Goal: Check status: Check status

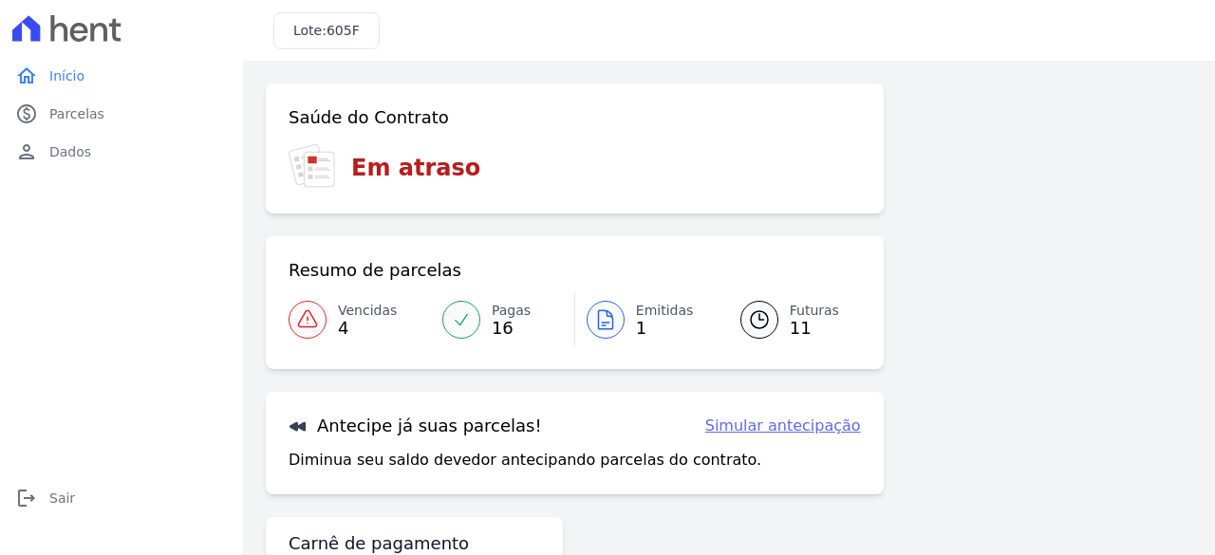
click at [361, 316] on span "Vencidas" at bounding box center [367, 311] width 59 height 20
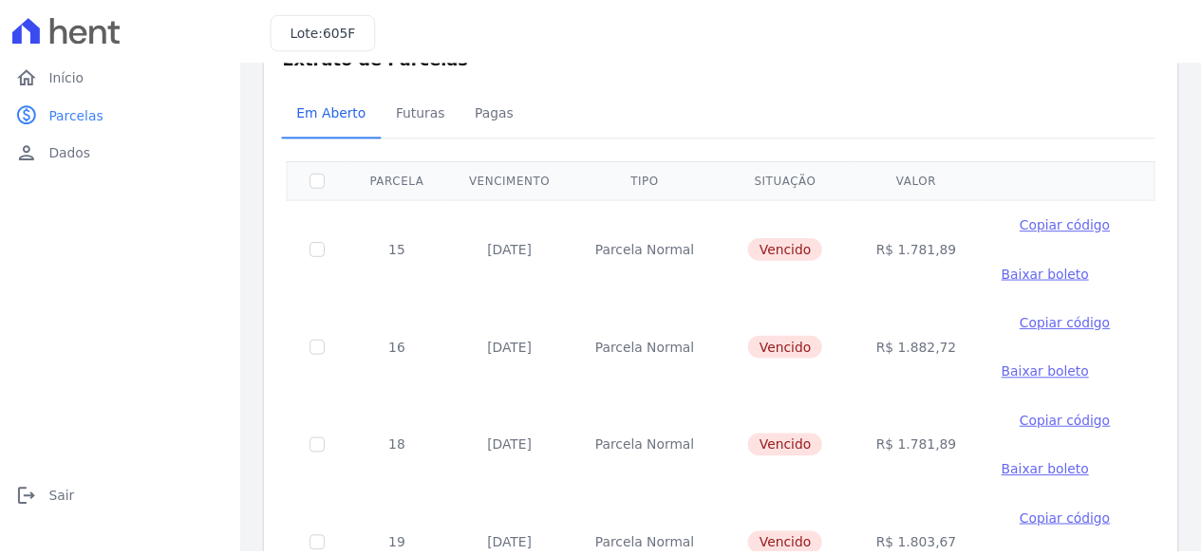
scroll to position [51, 0]
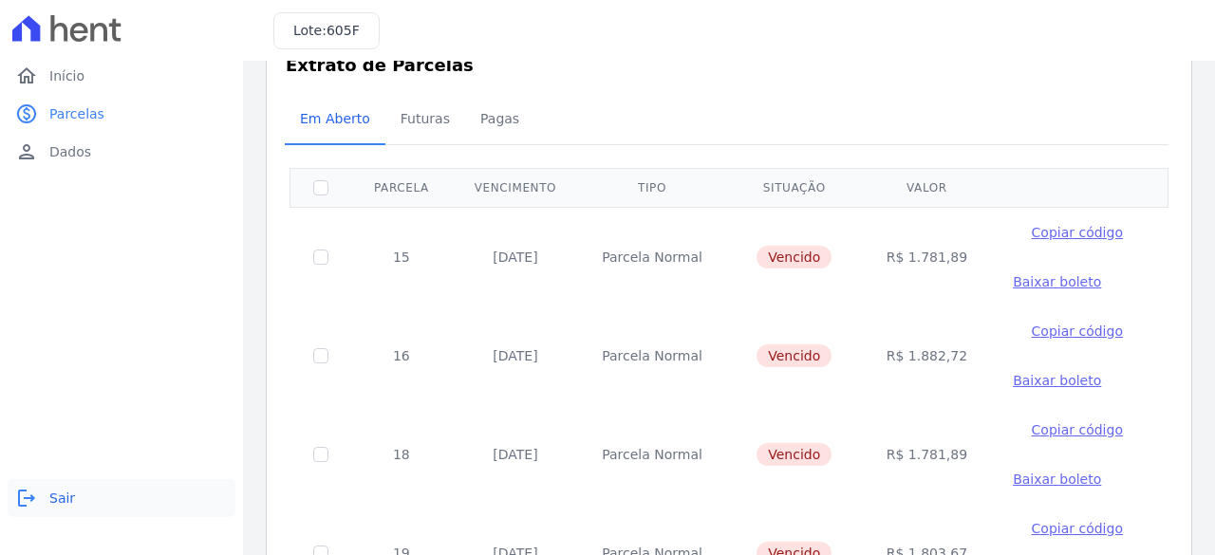
click at [44, 501] on link "logout Sair" at bounding box center [122, 498] width 228 height 38
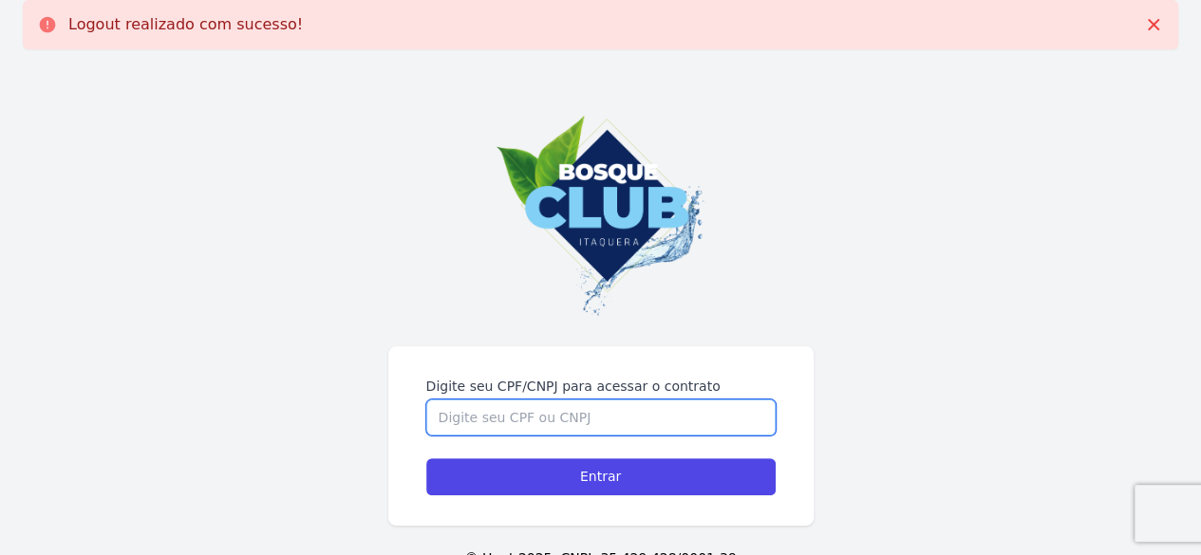
click at [541, 417] on input "Digite seu CPF/CNPJ para acessar o contrato" at bounding box center [600, 418] width 349 height 36
type input "39972175804"
click at [426, 458] on input "Entrar" at bounding box center [600, 476] width 349 height 37
click at [567, 417] on input "Digite seu CPF/CNPJ para acessar o contrato" at bounding box center [600, 418] width 349 height 36
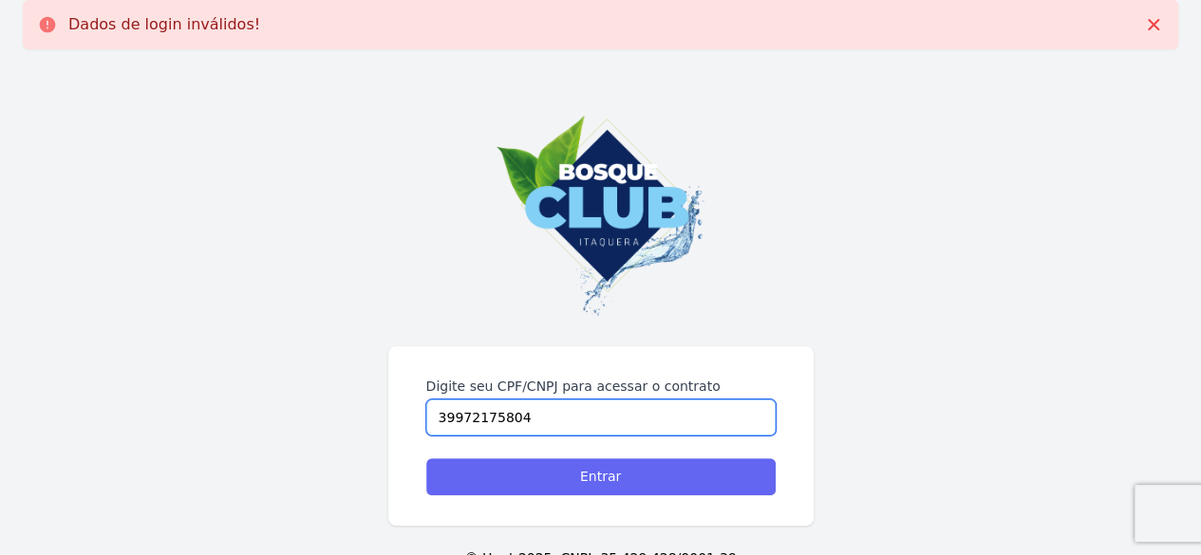
type input "39972175804"
click at [550, 478] on input "Entrar" at bounding box center [600, 476] width 349 height 37
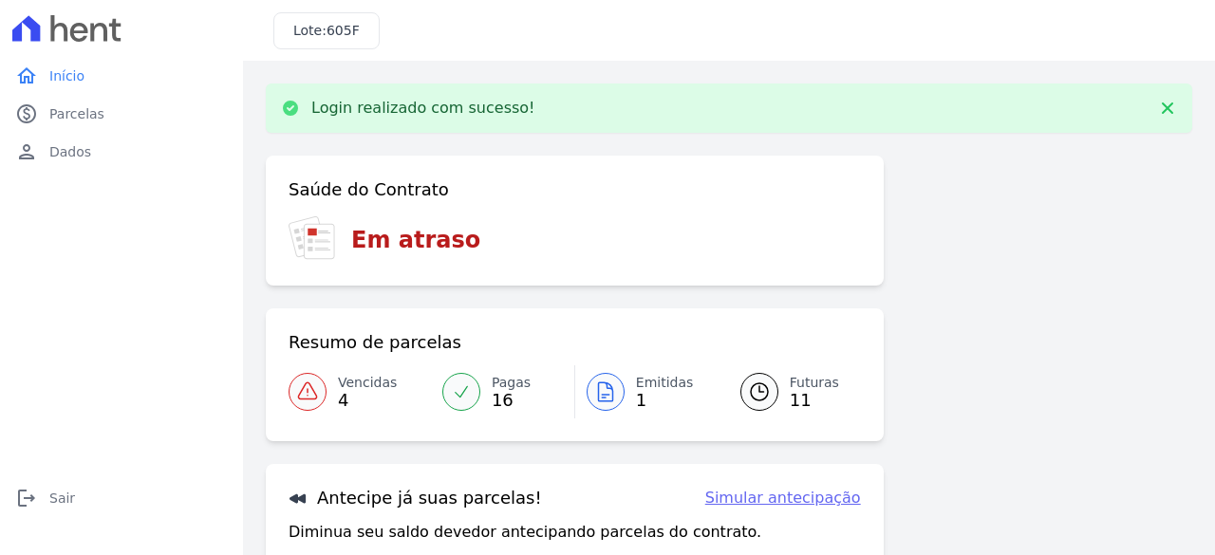
click at [351, 384] on span "Vencidas" at bounding box center [367, 383] width 59 height 20
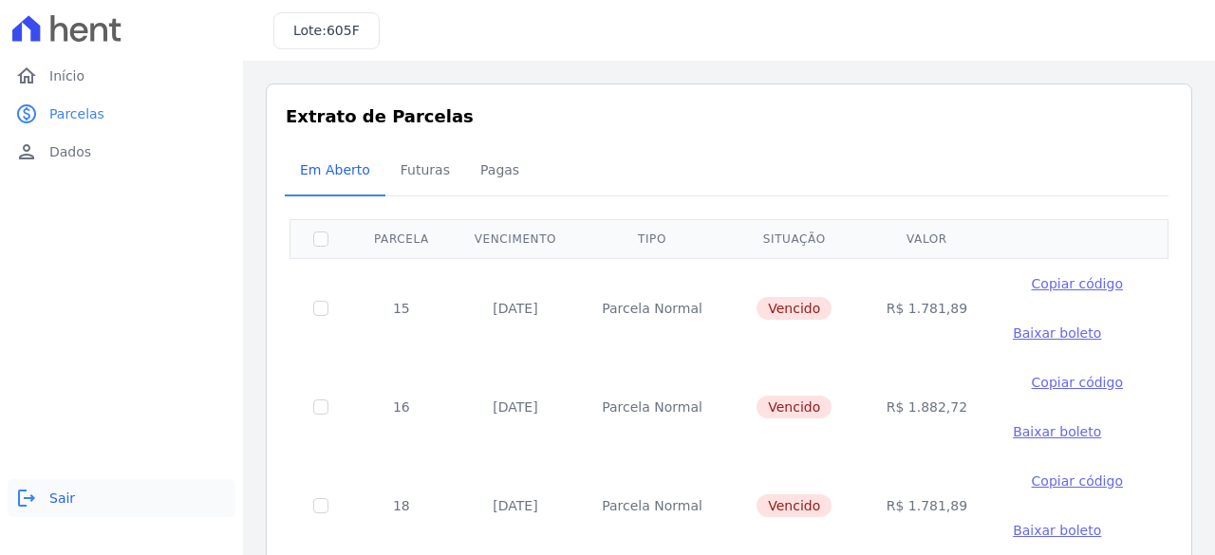
click at [77, 512] on link "logout Sair" at bounding box center [122, 498] width 228 height 38
